Goal: Task Accomplishment & Management: Manage account settings

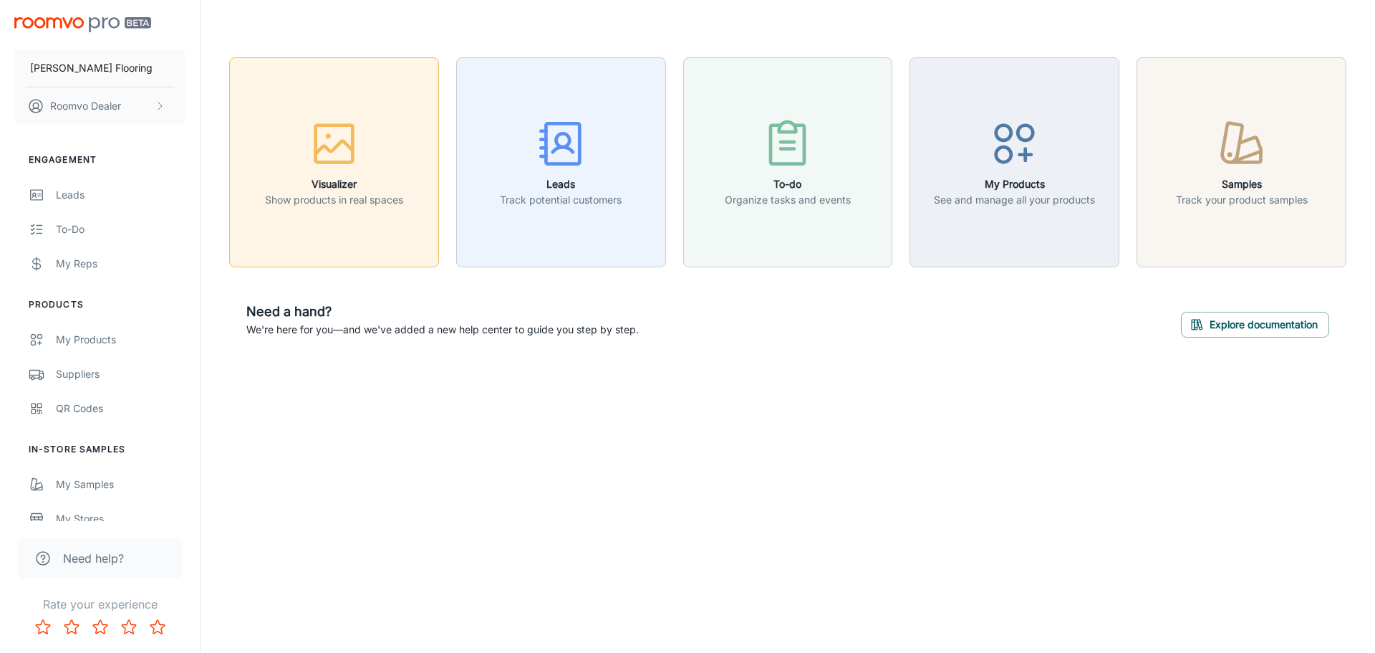
click at [342, 160] on icon "button" at bounding box center [334, 144] width 54 height 54
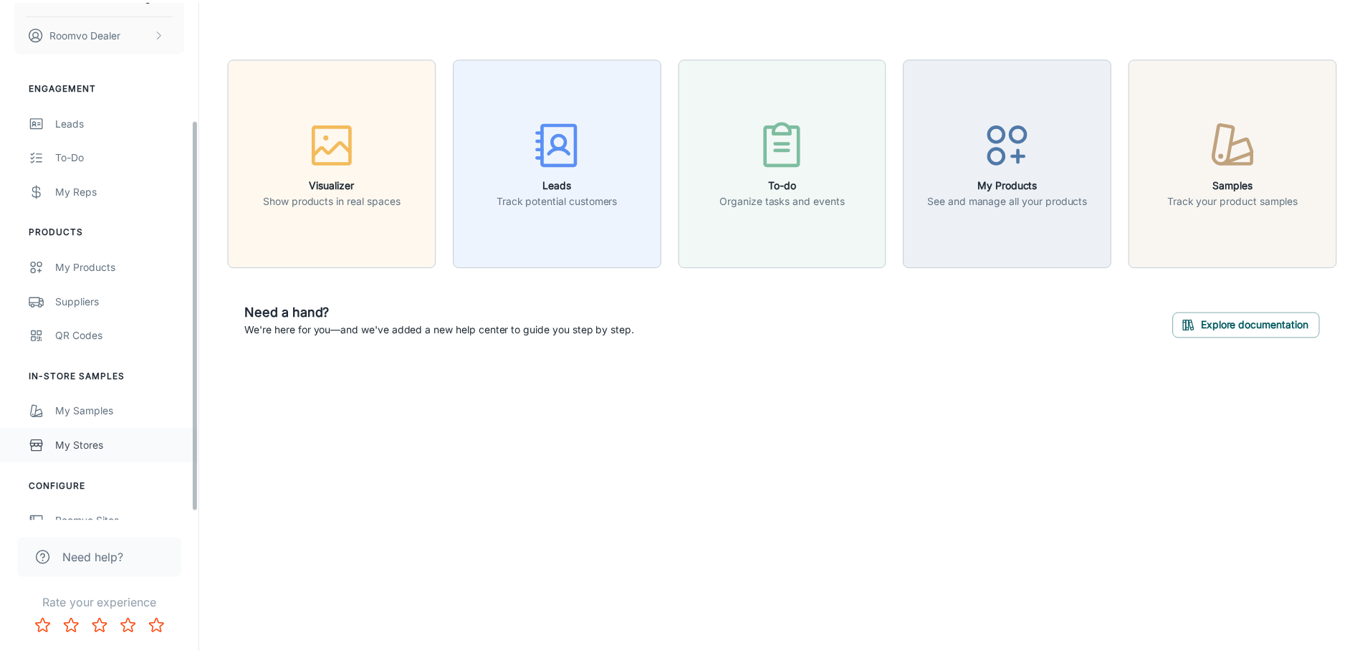
scroll to position [167, 0]
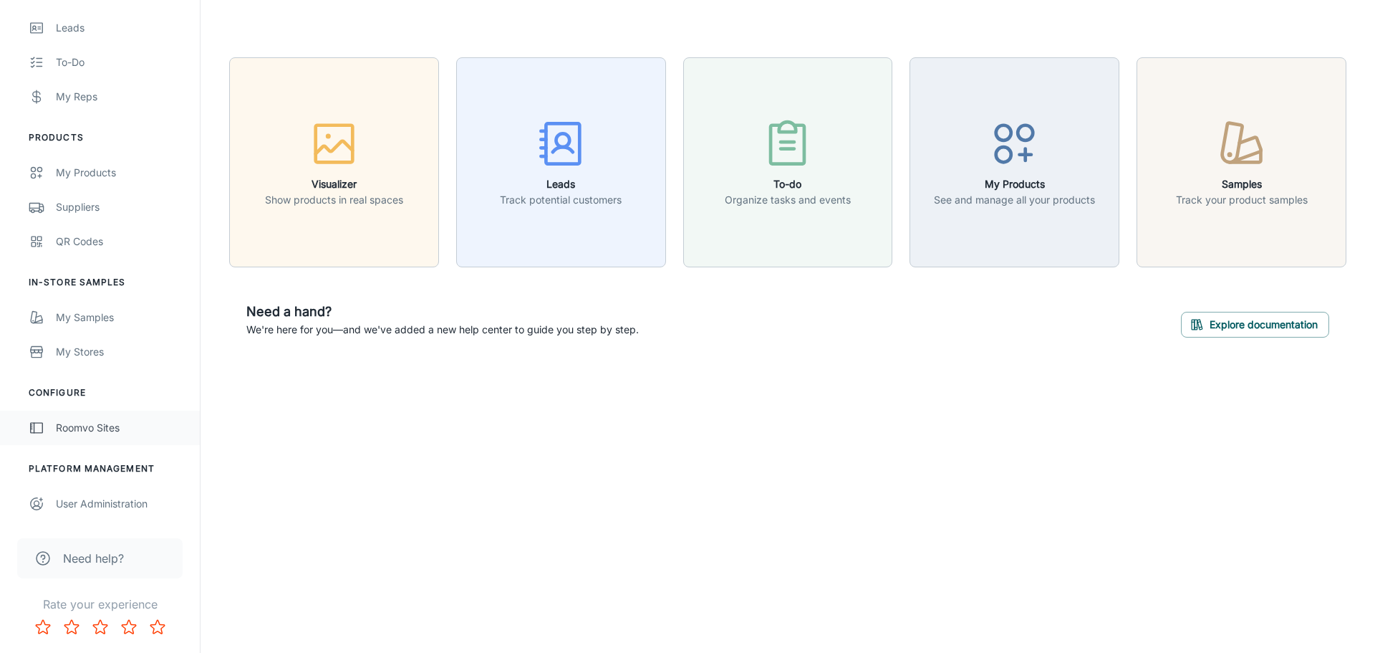
click at [143, 431] on div "Roomvo Sites" at bounding box center [121, 428] width 130 height 16
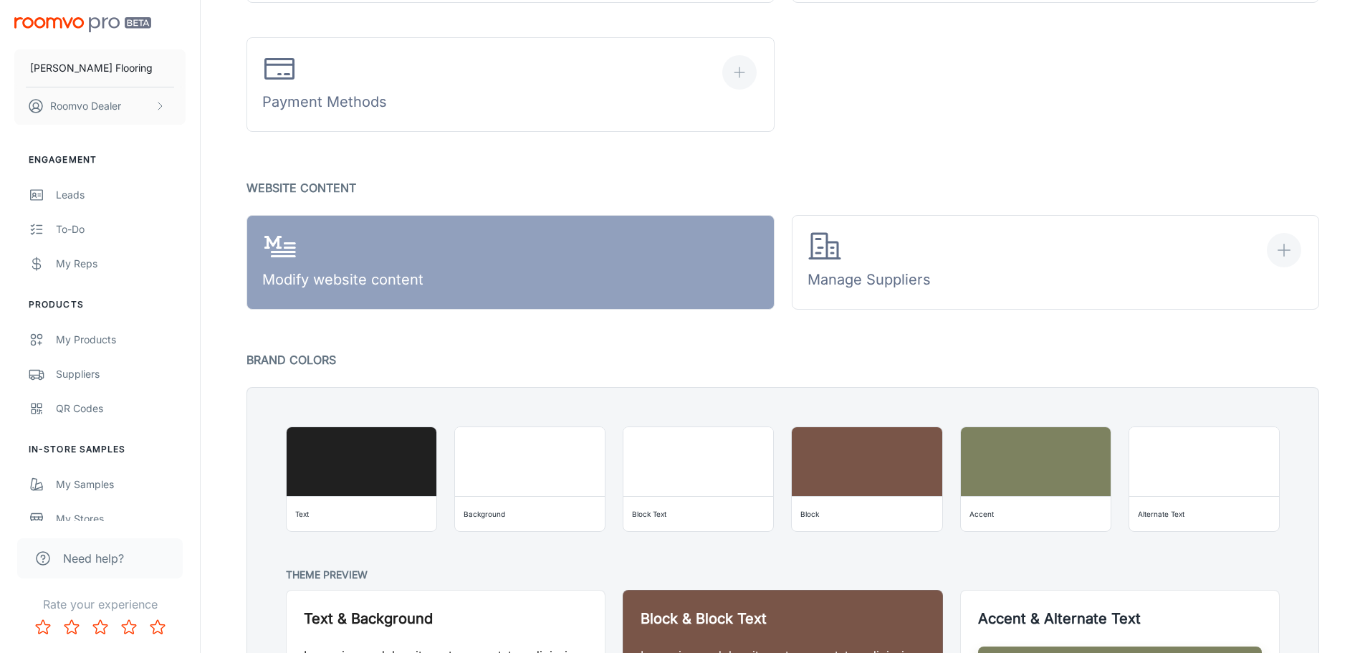
scroll to position [860, 0]
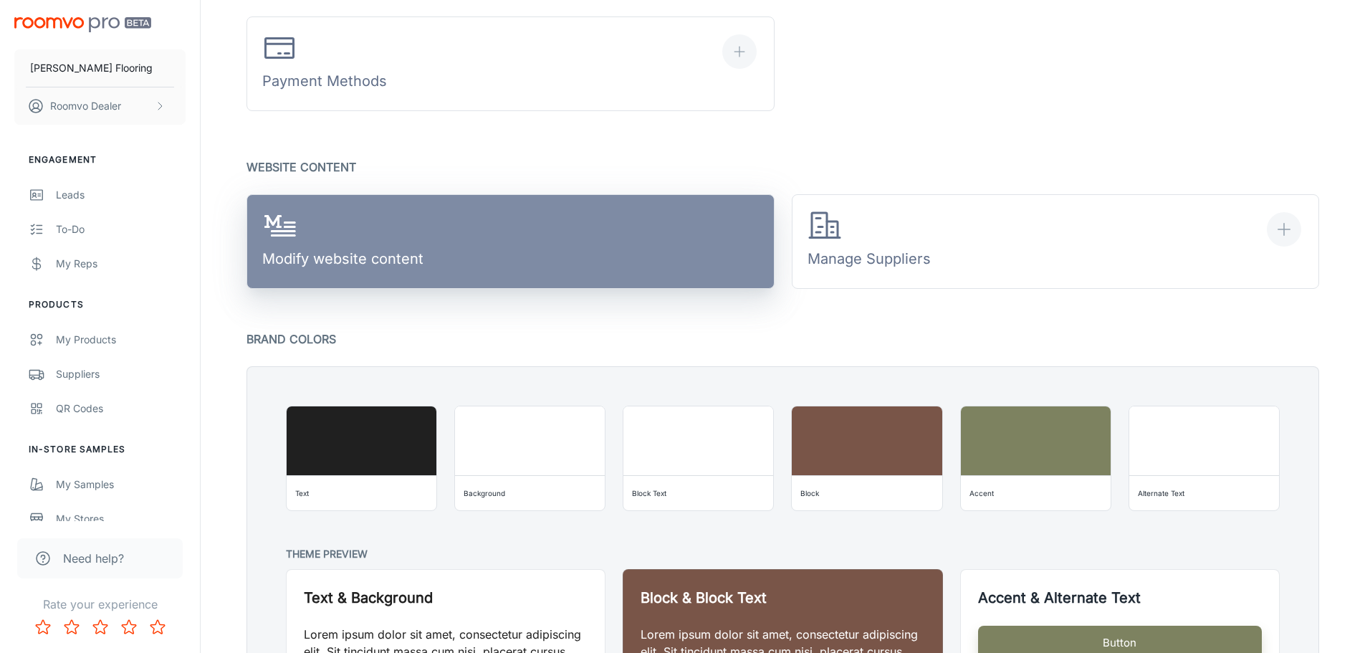
click at [441, 255] on link "Modify website content" at bounding box center [510, 241] width 528 height 95
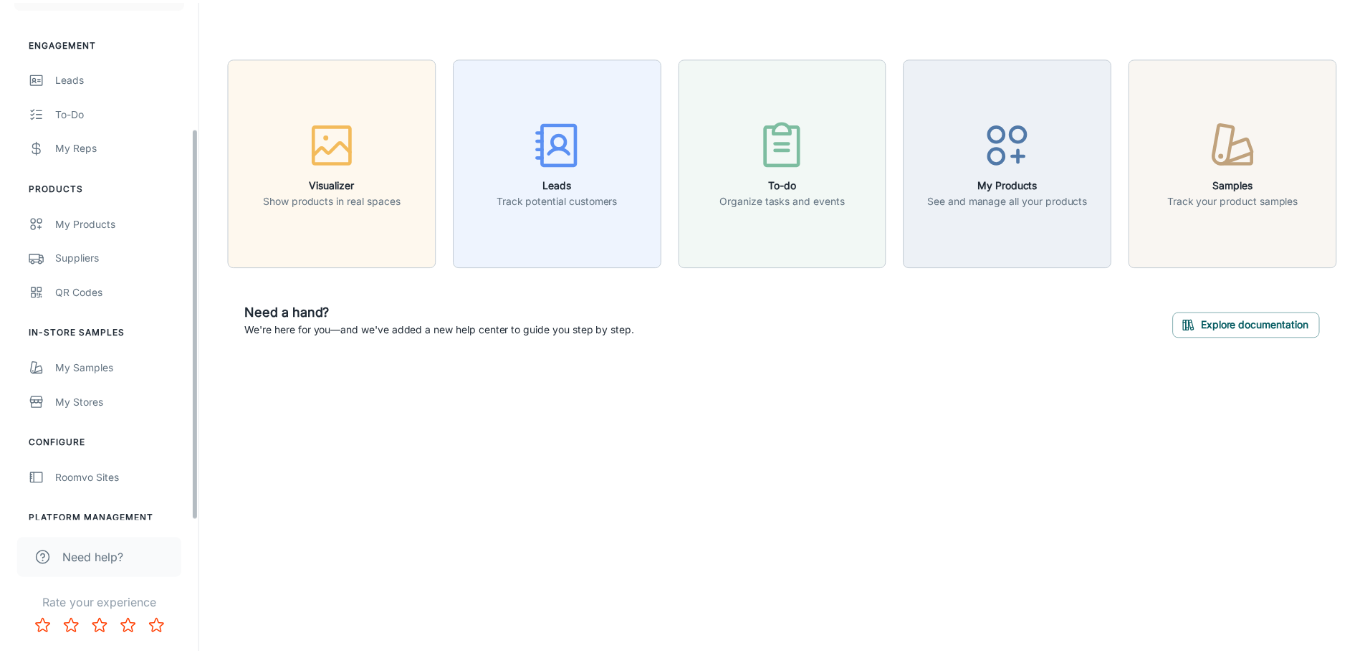
scroll to position [167, 0]
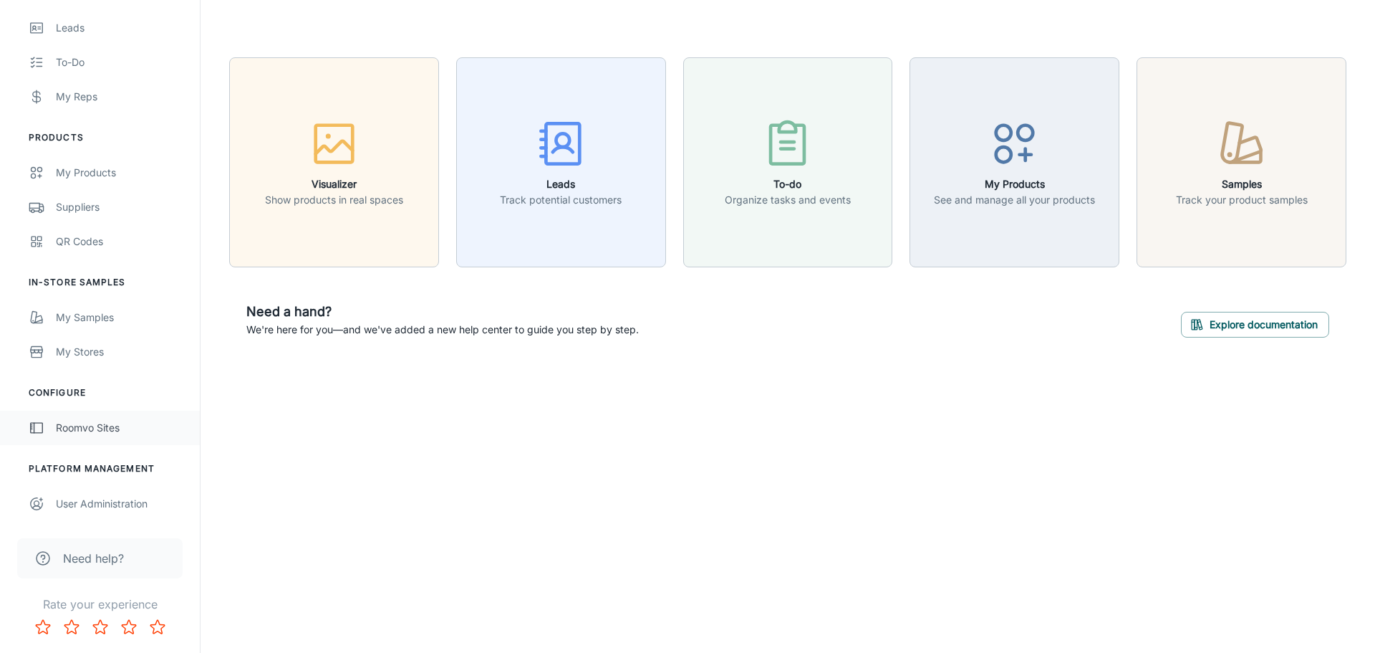
click at [95, 441] on link "Roomvo Sites" at bounding box center [100, 427] width 200 height 34
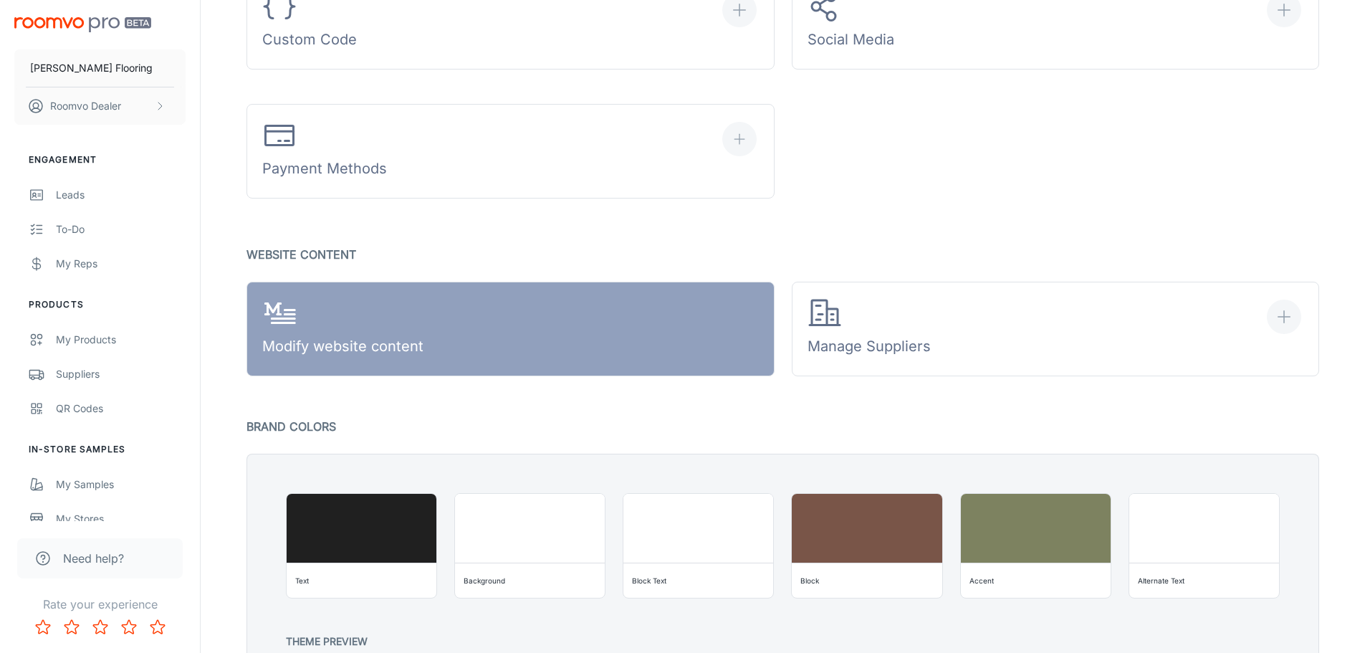
scroll to position [788, 0]
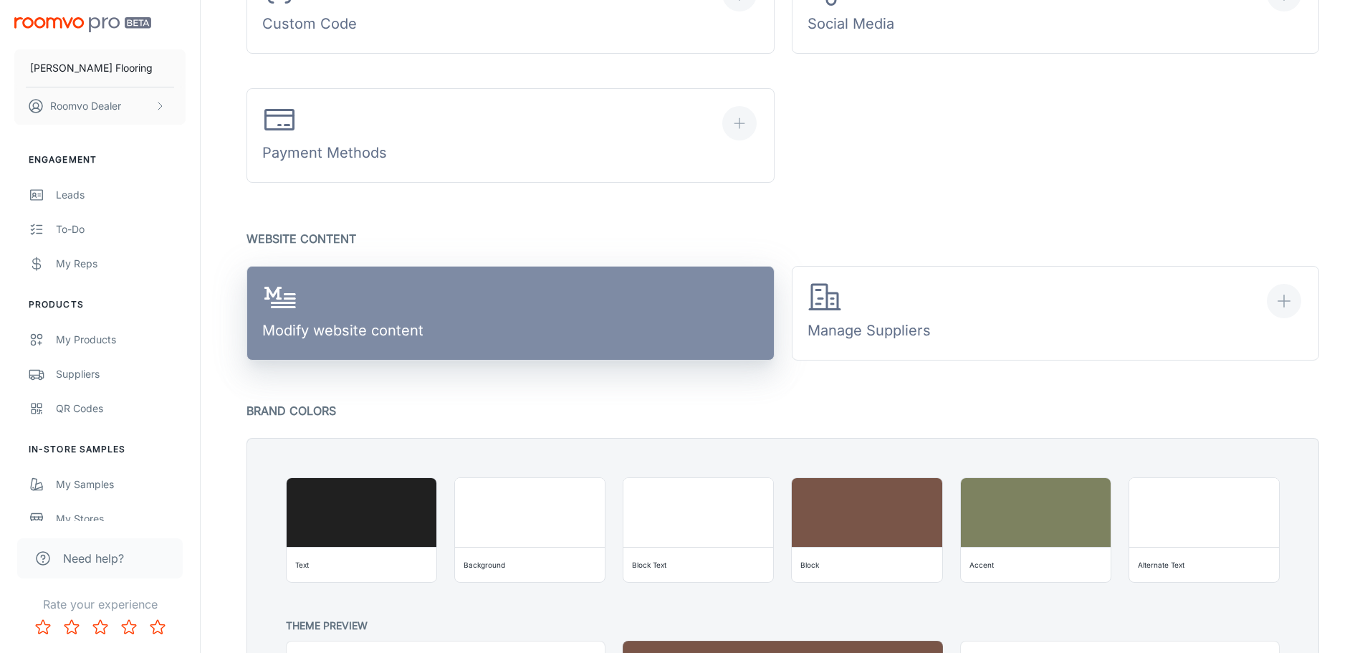
click at [429, 334] on link "Modify website content" at bounding box center [510, 313] width 528 height 95
